Goal: Task Accomplishment & Management: Complete application form

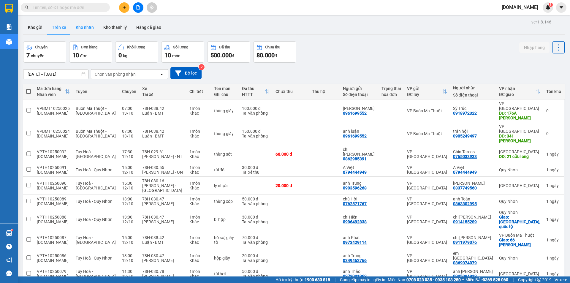
click at [85, 26] on button "Kho nhận" at bounding box center [85, 27] width 28 height 14
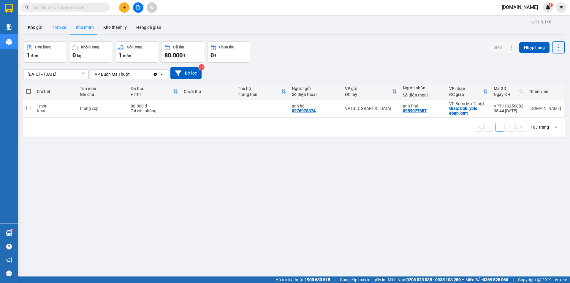
click at [56, 29] on button "Trên xe" at bounding box center [59, 27] width 24 height 14
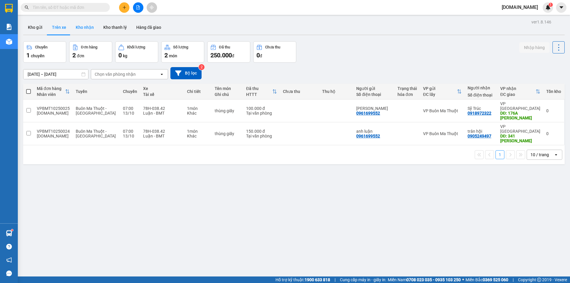
click at [75, 29] on button "Kho nhận" at bounding box center [85, 27] width 28 height 14
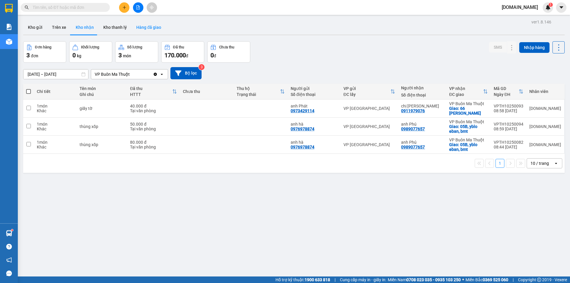
click at [144, 26] on button "Hàng đã giao" at bounding box center [149, 27] width 34 height 14
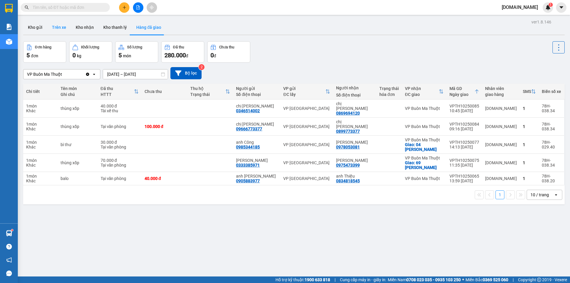
click at [56, 25] on button "Trên xe" at bounding box center [59, 27] width 24 height 14
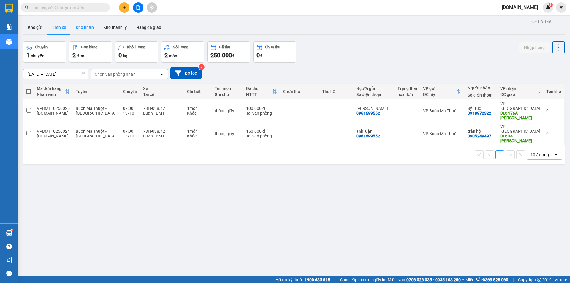
click at [82, 29] on button "Kho nhận" at bounding box center [85, 27] width 28 height 14
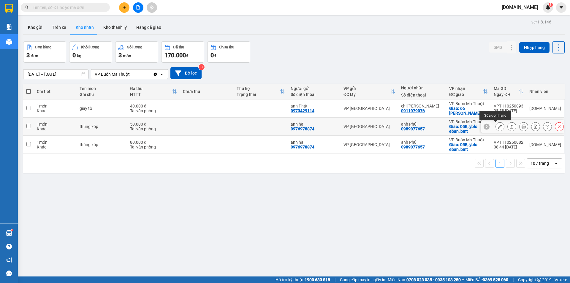
click at [498, 127] on icon at bounding box center [500, 126] width 4 height 4
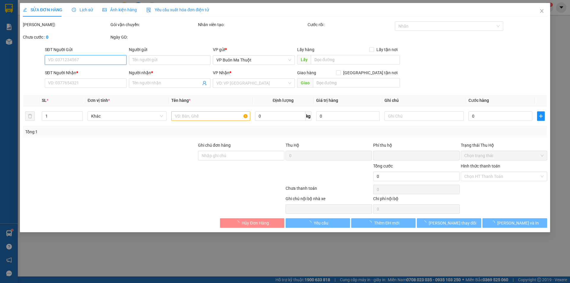
type input "0976978874"
type input "anh hà"
type input "0989077657"
type input "anh Phú"
checkbox input "true"
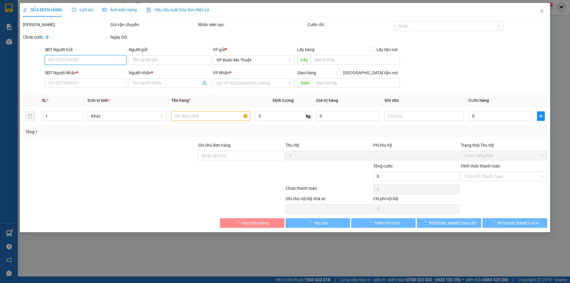
type input "05B, yblo eban, bmt"
type input "0"
type input "50.000"
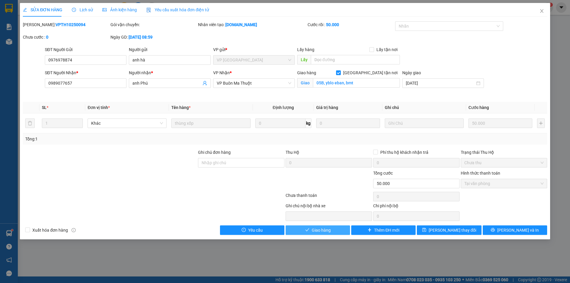
click at [325, 233] on span "Giao hàng" at bounding box center [321, 230] width 19 height 7
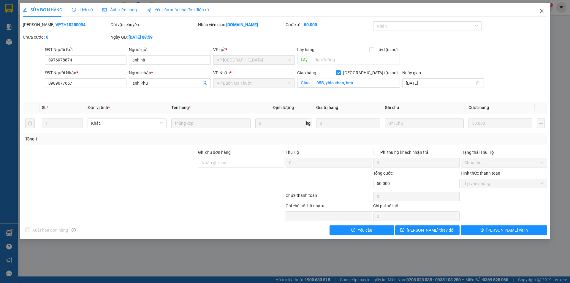
click at [542, 10] on icon "close" at bounding box center [542, 11] width 5 height 5
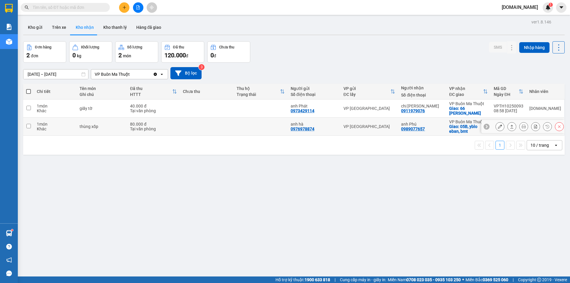
click at [499, 129] on button at bounding box center [500, 126] width 8 height 10
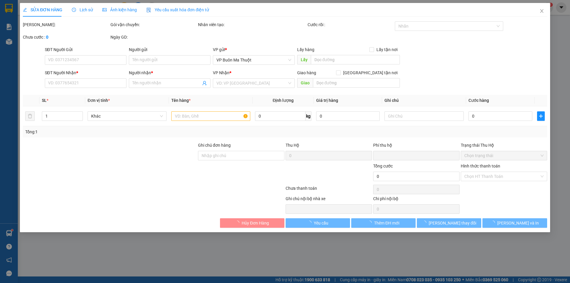
type input "0976978874"
type input "anh hà"
type input "0989077657"
type input "anh Phú"
checkbox input "true"
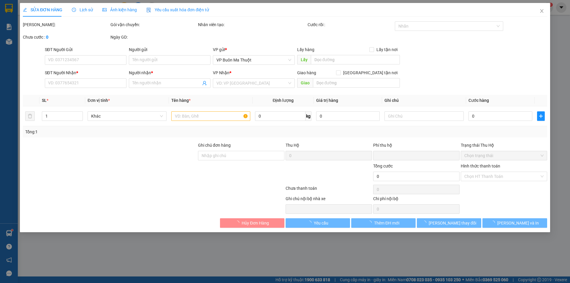
type input "05B, yblo eban, bmt"
type input "0"
type input "80.000"
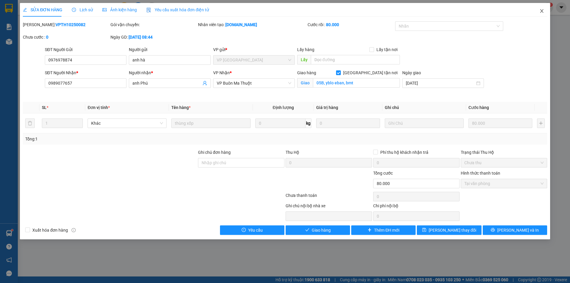
click at [541, 11] on icon "close" at bounding box center [542, 11] width 5 height 5
